Goal: Task Accomplishment & Management: Manage account settings

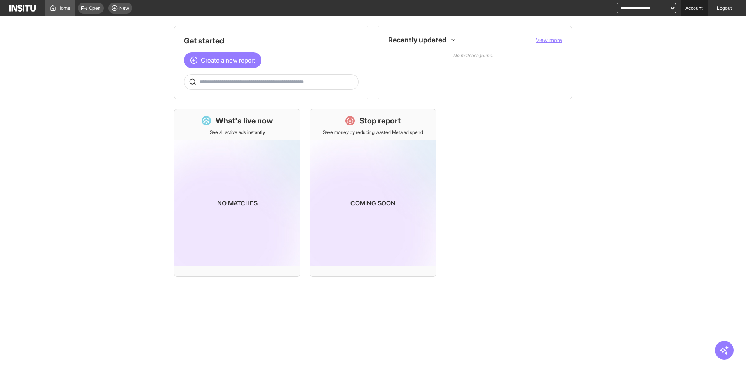
click at [688, 7] on link "Account" at bounding box center [694, 8] width 27 height 16
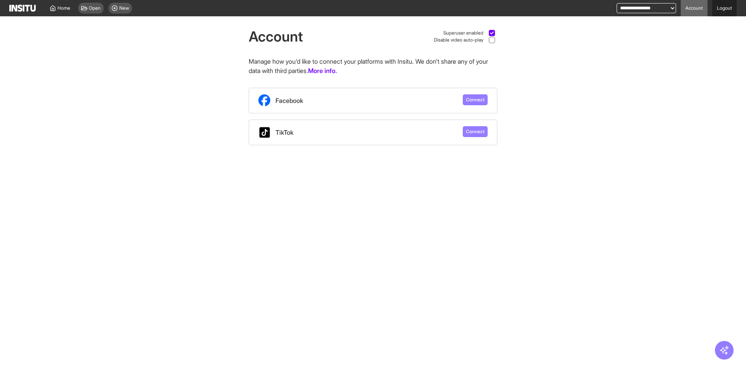
click at [725, 10] on link "Logout" at bounding box center [724, 8] width 24 height 16
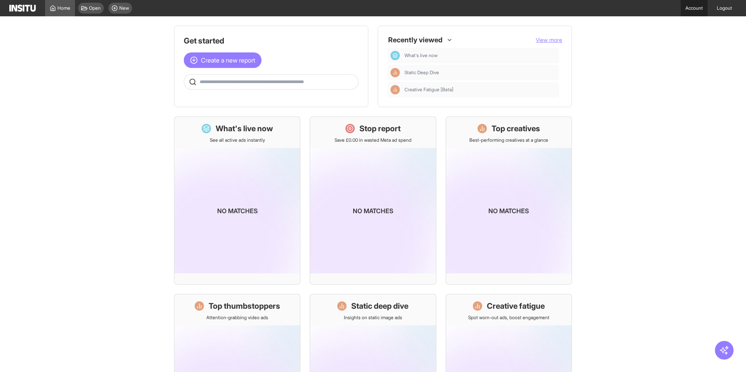
click at [695, 9] on link "Account" at bounding box center [694, 8] width 27 height 16
